Goal: Obtain resource: Download file/media

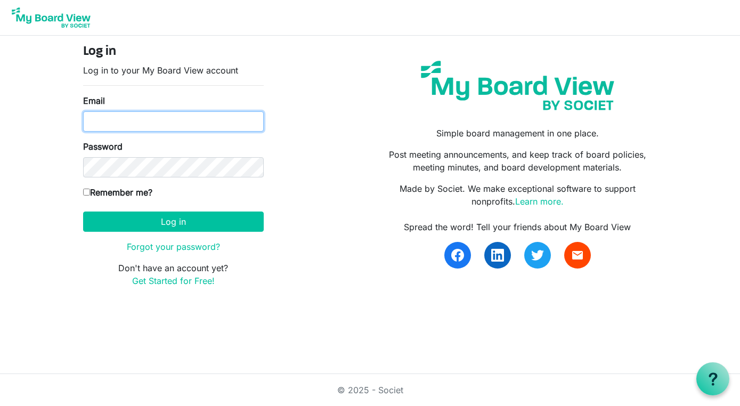
type input "[PERSON_NAME][EMAIL_ADDRESS][DOMAIN_NAME]"
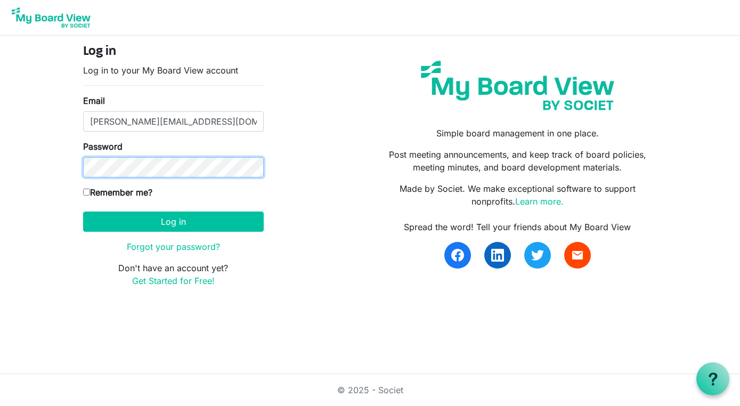
click at [173, 221] on button "Log in" at bounding box center [173, 222] width 181 height 20
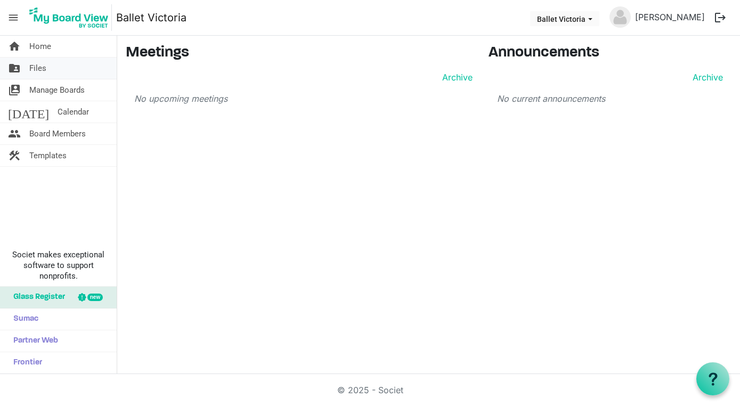
click at [65, 63] on link "folder_shared Files" at bounding box center [58, 68] width 117 height 21
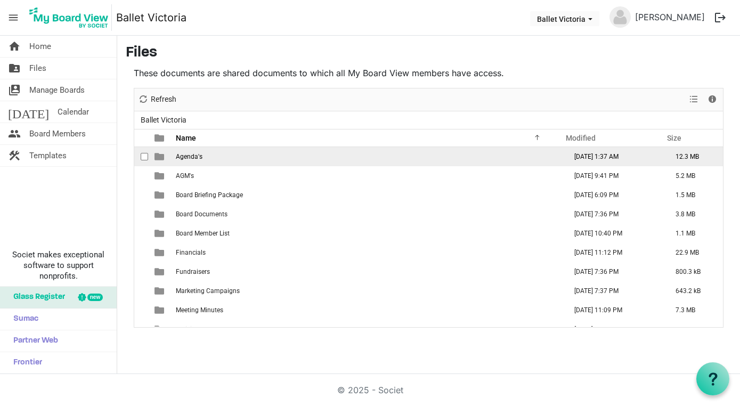
click at [209, 153] on td "Agenda's" at bounding box center [368, 156] width 391 height 19
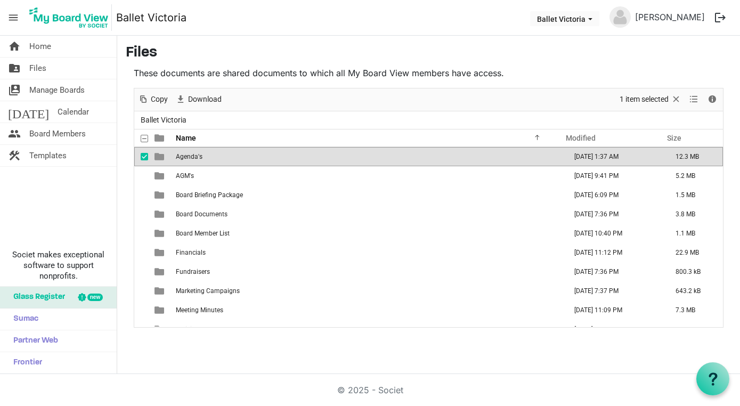
click at [209, 153] on td "Agenda's" at bounding box center [368, 156] width 391 height 19
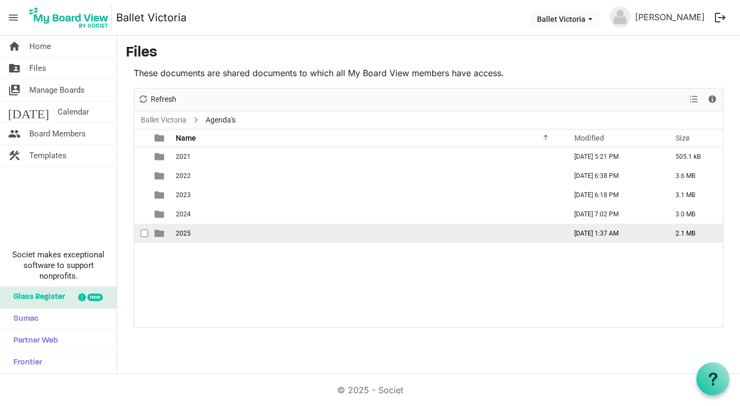
click at [179, 230] on span "2025" at bounding box center [183, 233] width 15 height 7
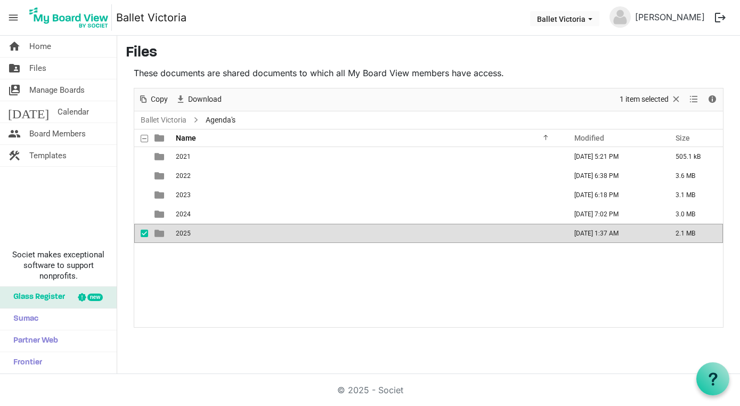
click at [179, 230] on span "2025" at bounding box center [183, 233] width 15 height 7
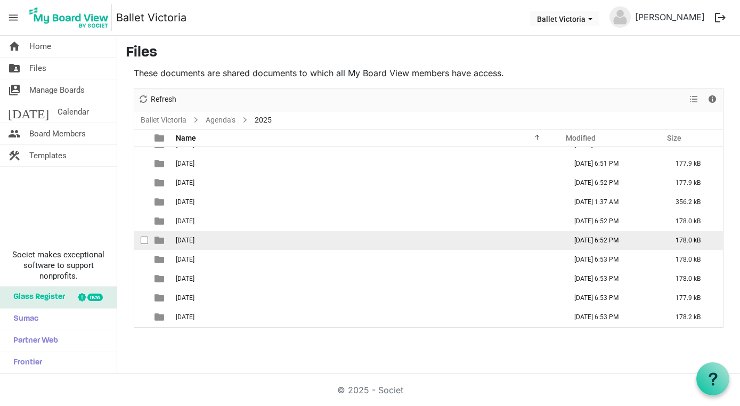
scroll to position [31, 0]
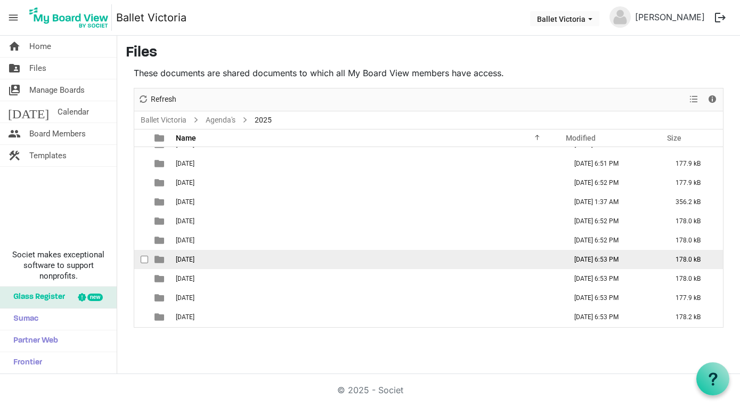
click at [188, 256] on span "[DATE]" at bounding box center [185, 259] width 19 height 7
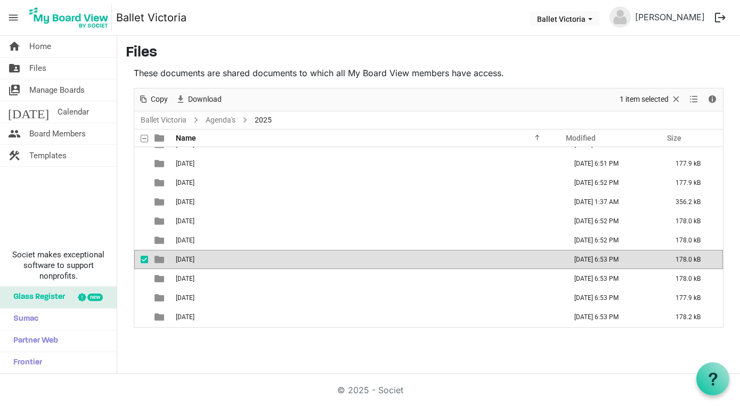
click at [188, 256] on span "[DATE]" at bounding box center [185, 259] width 19 height 7
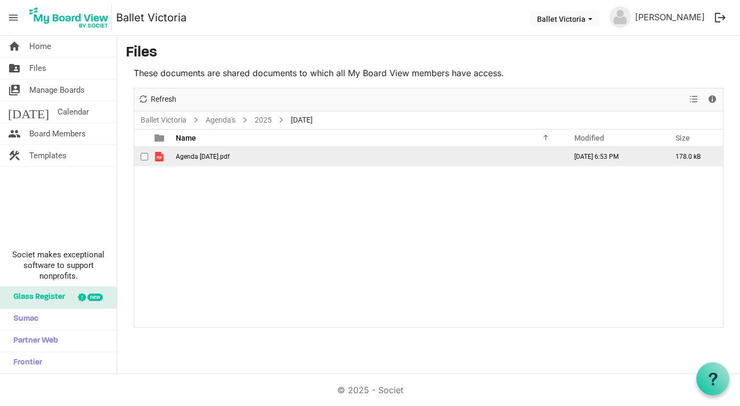
click at [204, 151] on td "Agenda August 26 2025.pdf" at bounding box center [368, 156] width 391 height 19
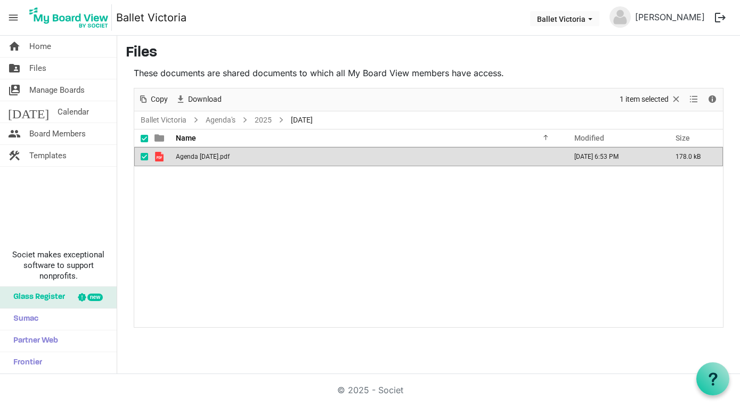
click at [204, 151] on td "Agenda August 26 2025.pdf" at bounding box center [368, 156] width 391 height 19
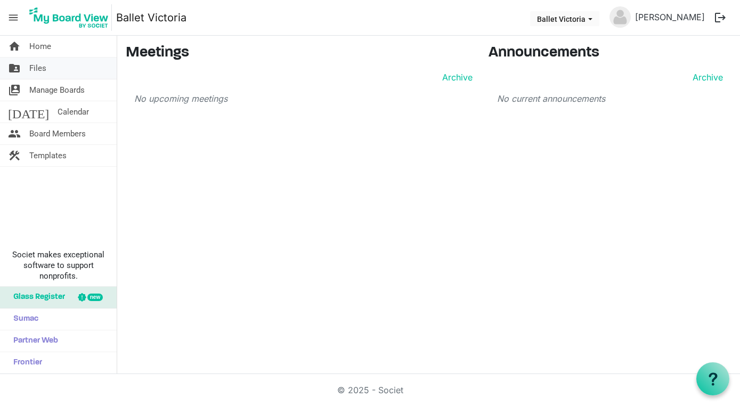
click at [80, 66] on link "folder_shared Files" at bounding box center [58, 68] width 117 height 21
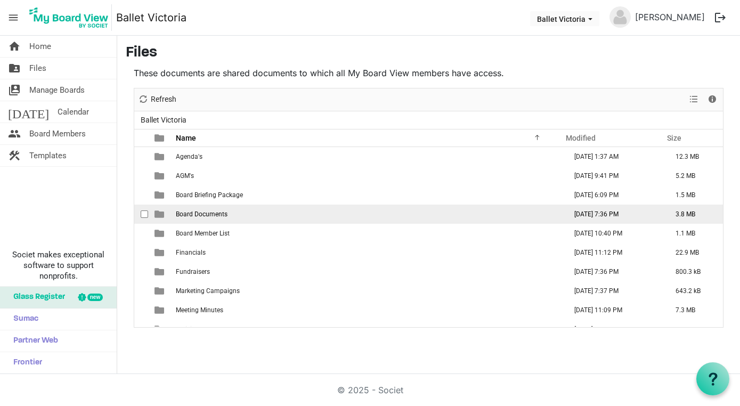
click at [257, 213] on td "Board Documents" at bounding box center [368, 214] width 391 height 19
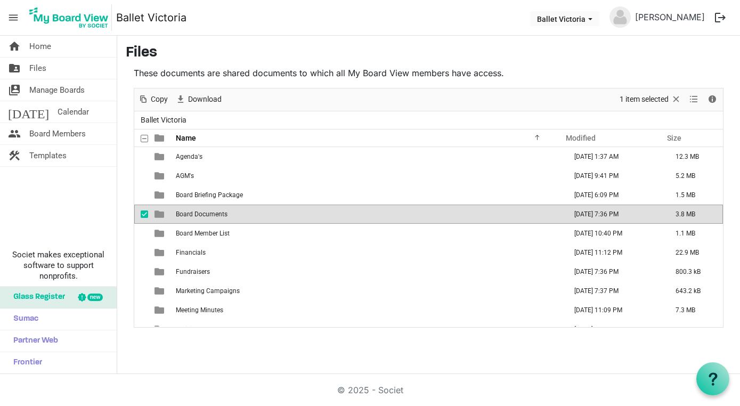
click at [257, 213] on td "Board Documents" at bounding box center [368, 214] width 391 height 19
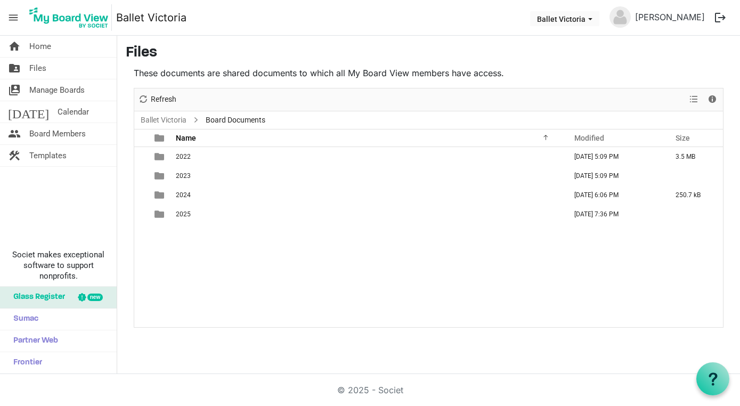
click at [257, 213] on td "2025" at bounding box center [368, 214] width 391 height 19
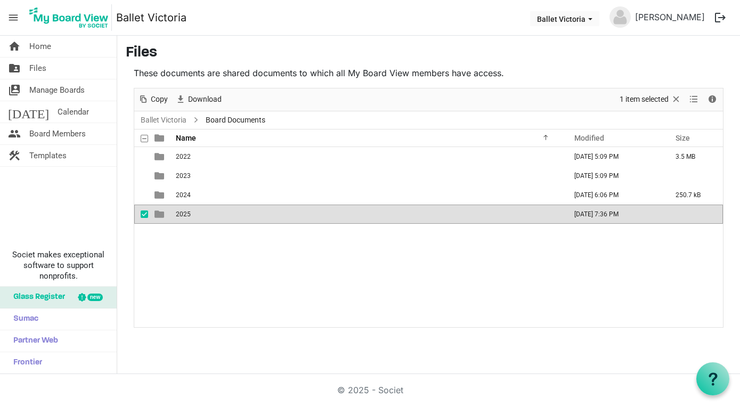
click at [257, 213] on td "2025" at bounding box center [368, 214] width 391 height 19
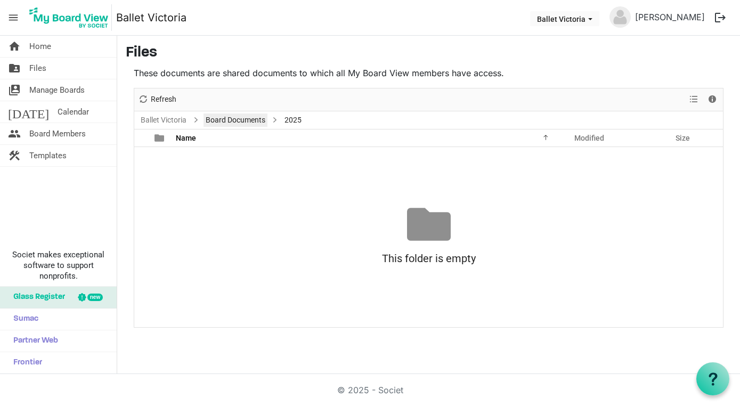
click at [232, 117] on link "Board Documents" at bounding box center [236, 119] width 64 height 13
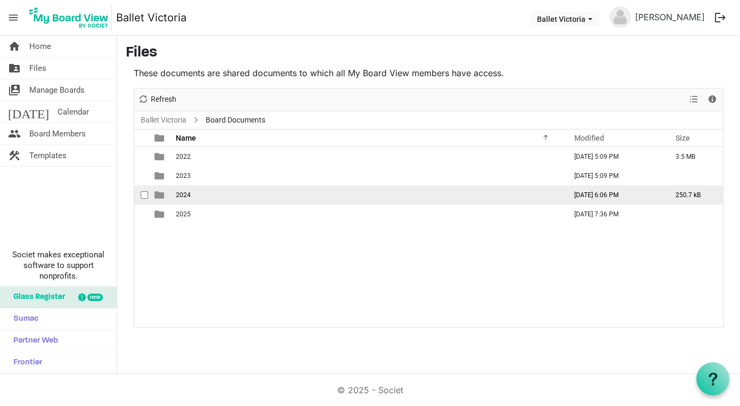
click at [204, 193] on td "2024" at bounding box center [368, 194] width 391 height 19
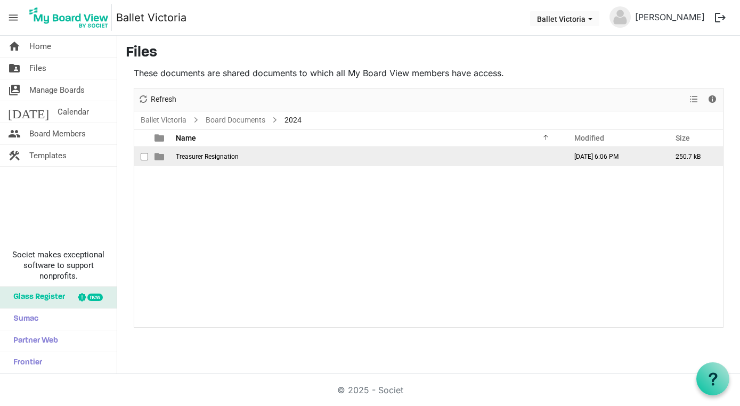
click at [220, 155] on span "Treasurer Resignation" at bounding box center [207, 156] width 63 height 7
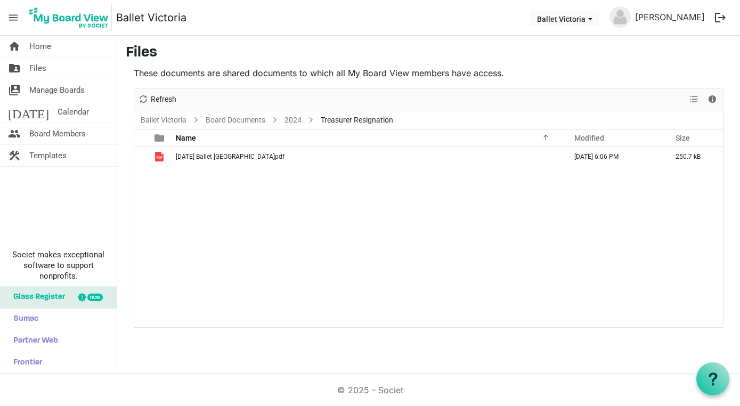
click at [220, 155] on span "2024-02-04 Ballet Victoria.pdf" at bounding box center [230, 156] width 109 height 7
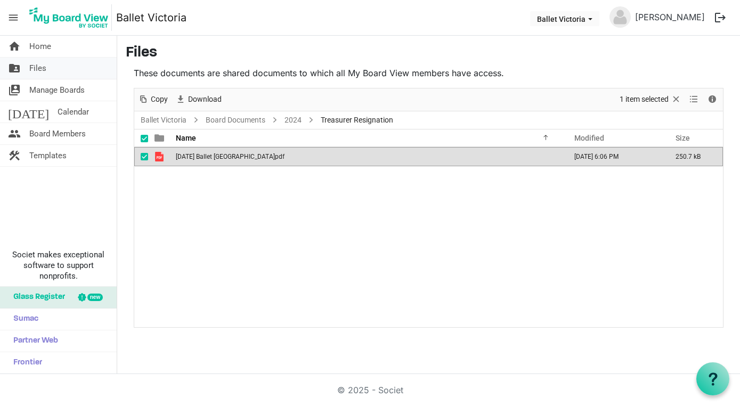
click at [47, 65] on link "folder_shared Files" at bounding box center [58, 68] width 117 height 21
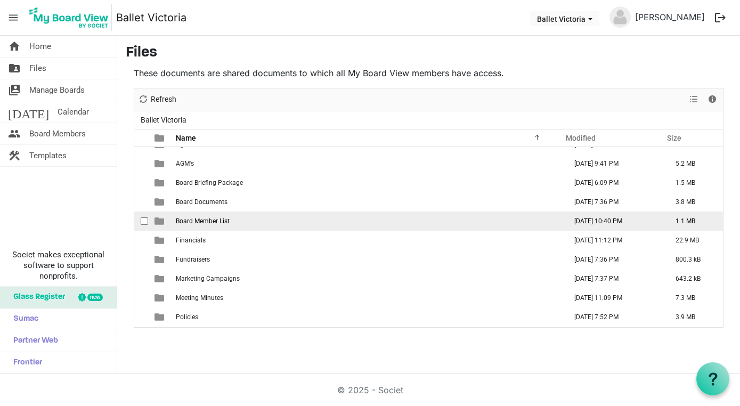
scroll to position [12, 0]
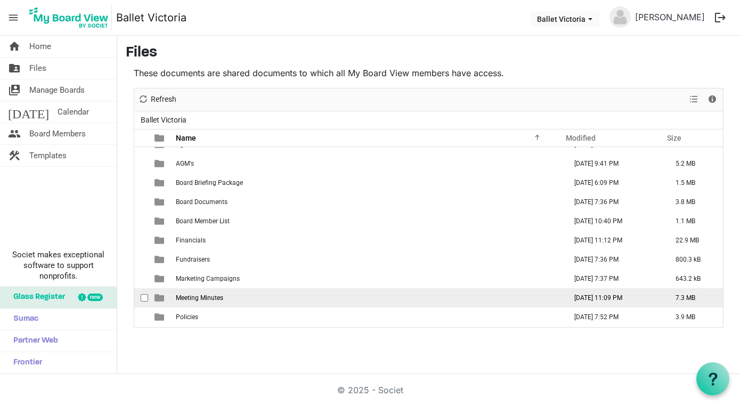
click at [205, 298] on span "Meeting Minutes" at bounding box center [199, 297] width 47 height 7
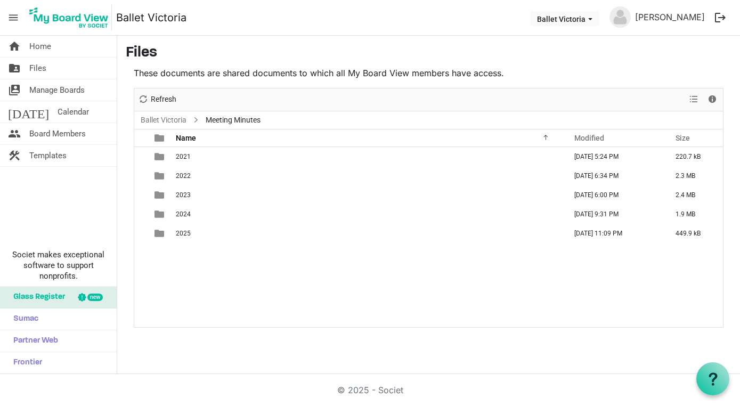
scroll to position [0, 0]
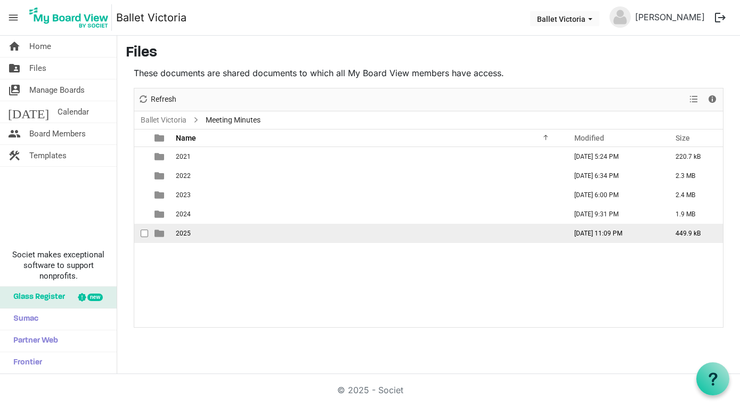
click at [194, 230] on td "2025" at bounding box center [368, 233] width 391 height 19
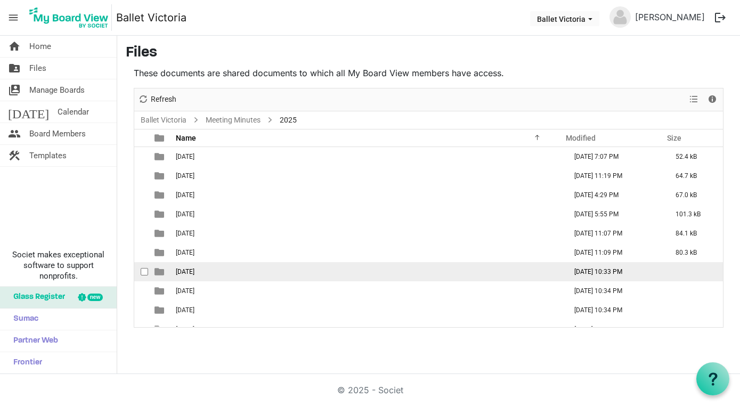
click at [198, 270] on td "[DATE]" at bounding box center [368, 271] width 391 height 19
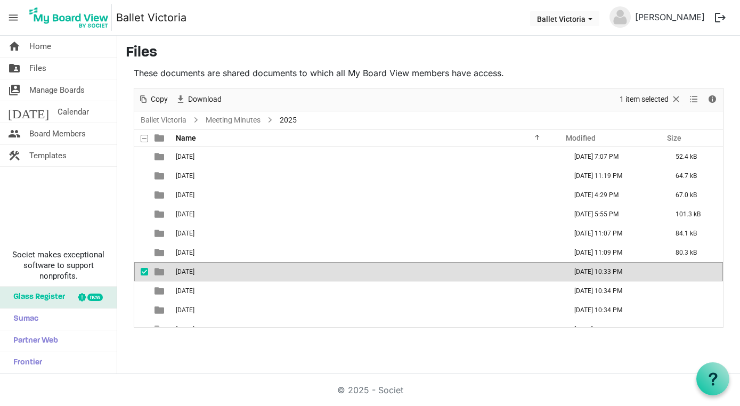
click at [198, 270] on td "[DATE]" at bounding box center [368, 271] width 391 height 19
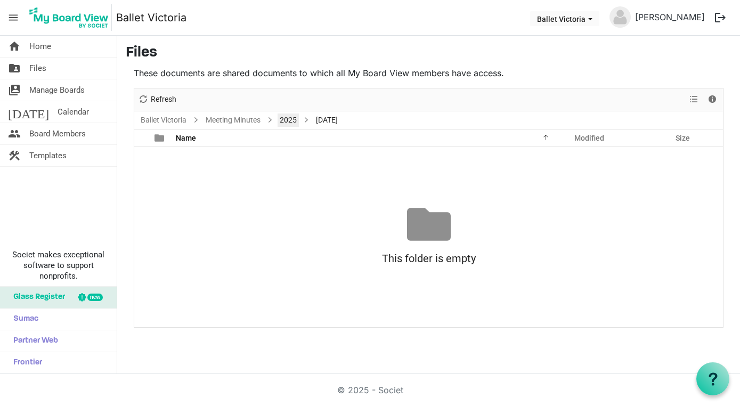
click at [289, 117] on link "2025" at bounding box center [288, 119] width 21 height 13
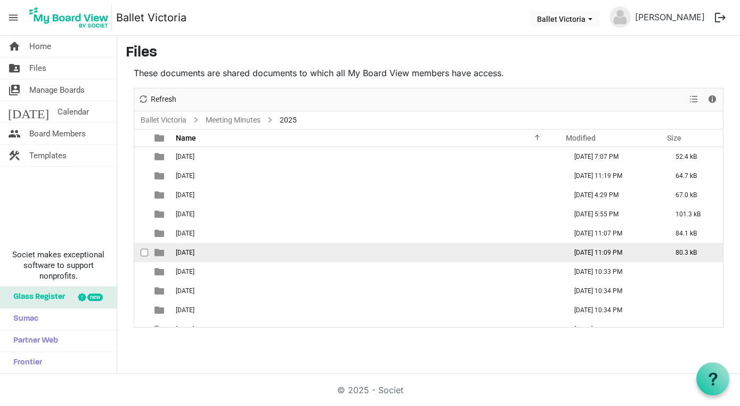
click at [190, 249] on span "[DATE]" at bounding box center [185, 252] width 19 height 7
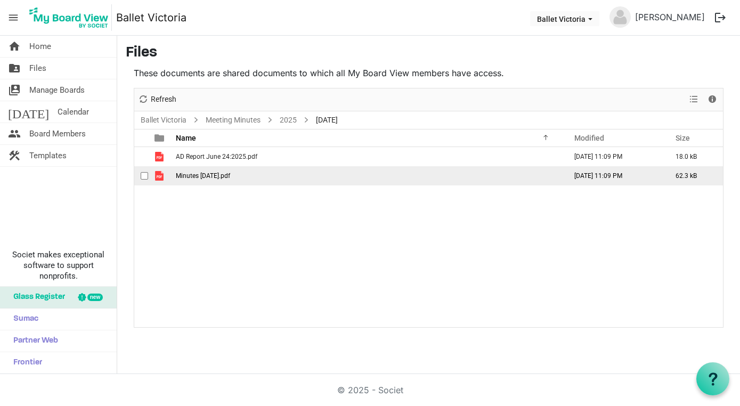
click at [207, 175] on span "Minutes [DATE].pdf" at bounding box center [203, 175] width 54 height 7
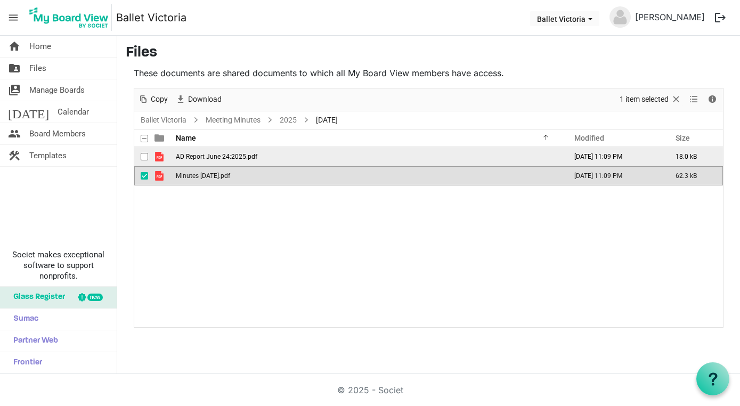
click at [218, 160] on td "AD Report June 24:2025.pdf" at bounding box center [368, 156] width 391 height 19
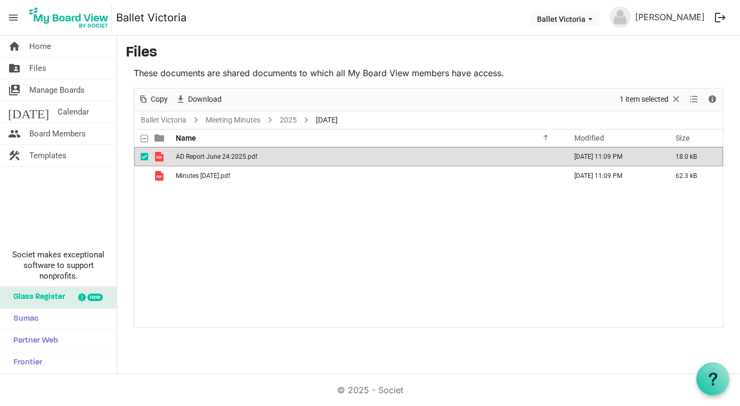
click at [218, 160] on td "AD Report June 24:2025.pdf" at bounding box center [368, 156] width 391 height 19
click at [251, 118] on link "Meeting Minutes" at bounding box center [233, 119] width 59 height 13
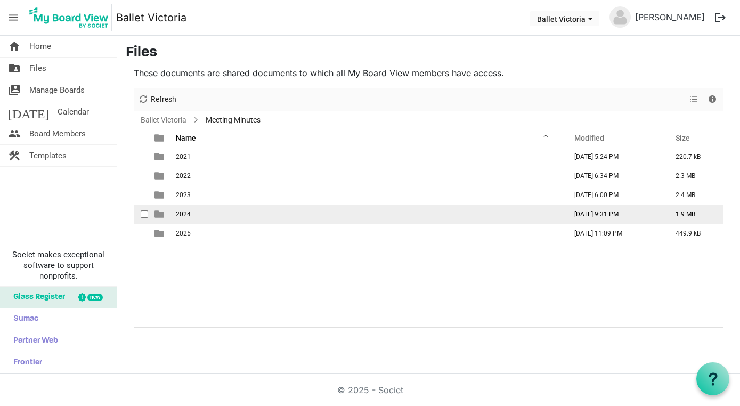
click at [203, 212] on td "2024" at bounding box center [368, 214] width 391 height 19
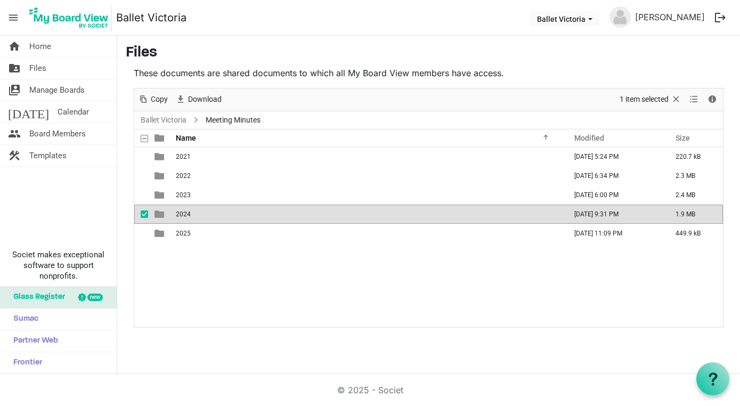
click at [203, 212] on td "2024" at bounding box center [368, 214] width 391 height 19
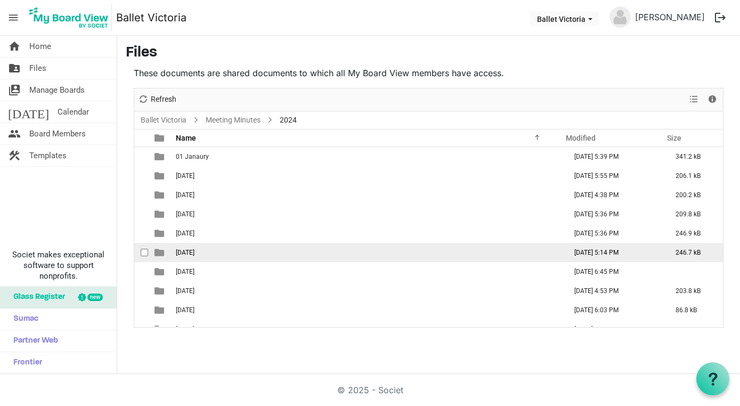
click at [205, 250] on td "[DATE]" at bounding box center [368, 252] width 391 height 19
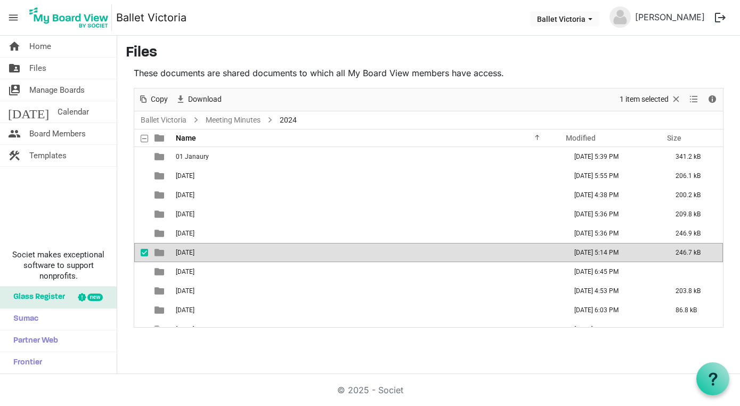
click at [205, 250] on td "[DATE]" at bounding box center [368, 252] width 391 height 19
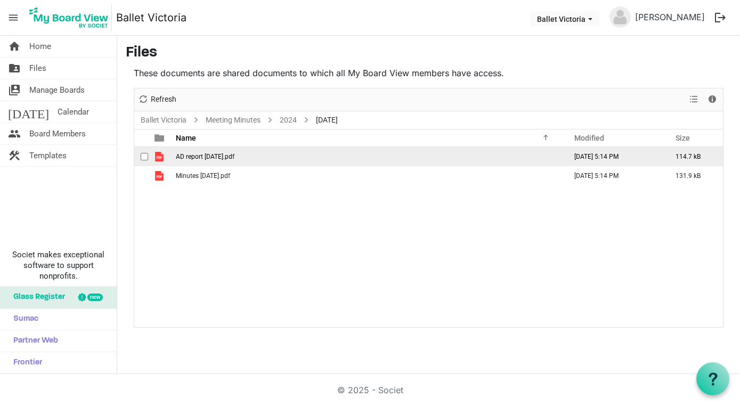
click at [230, 159] on span "AD report [DATE].pdf" at bounding box center [205, 156] width 59 height 7
